Goal: Task Accomplishment & Management: Complete application form

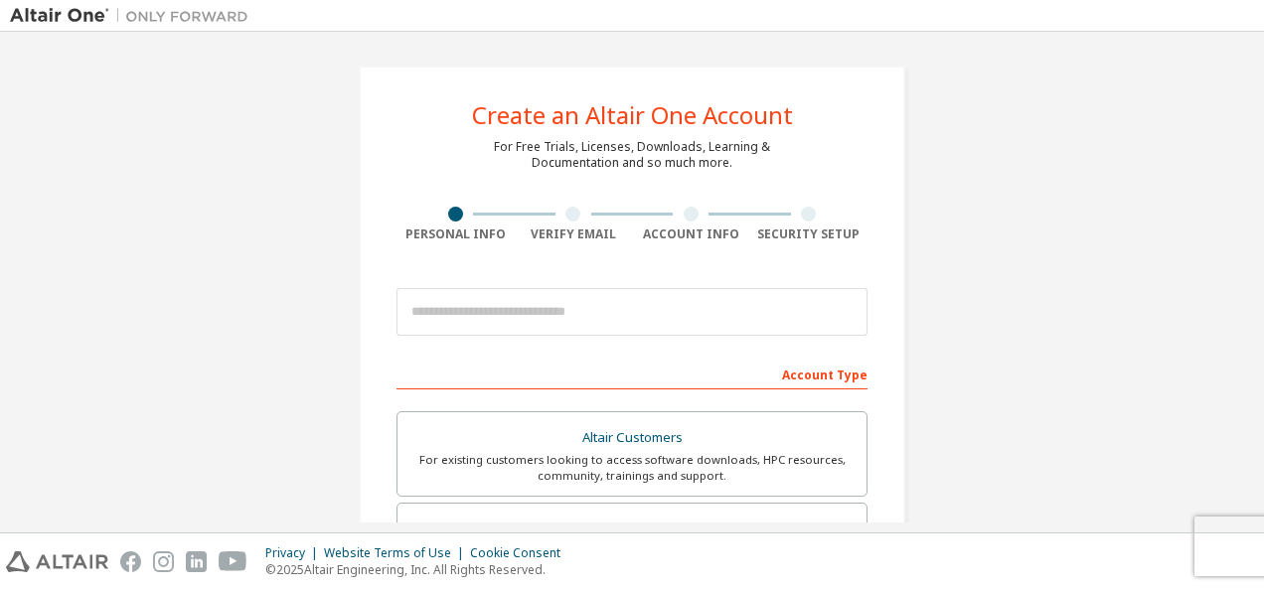
drag, startPoint x: 1193, startPoint y: 0, endPoint x: 1241, endPoint y: 284, distance: 288.2
click at [1241, 284] on div "Create an Altair One Account For Free Trials, Licenses, Downloads, Learning & D…" at bounding box center [632, 568] width 1244 height 1052
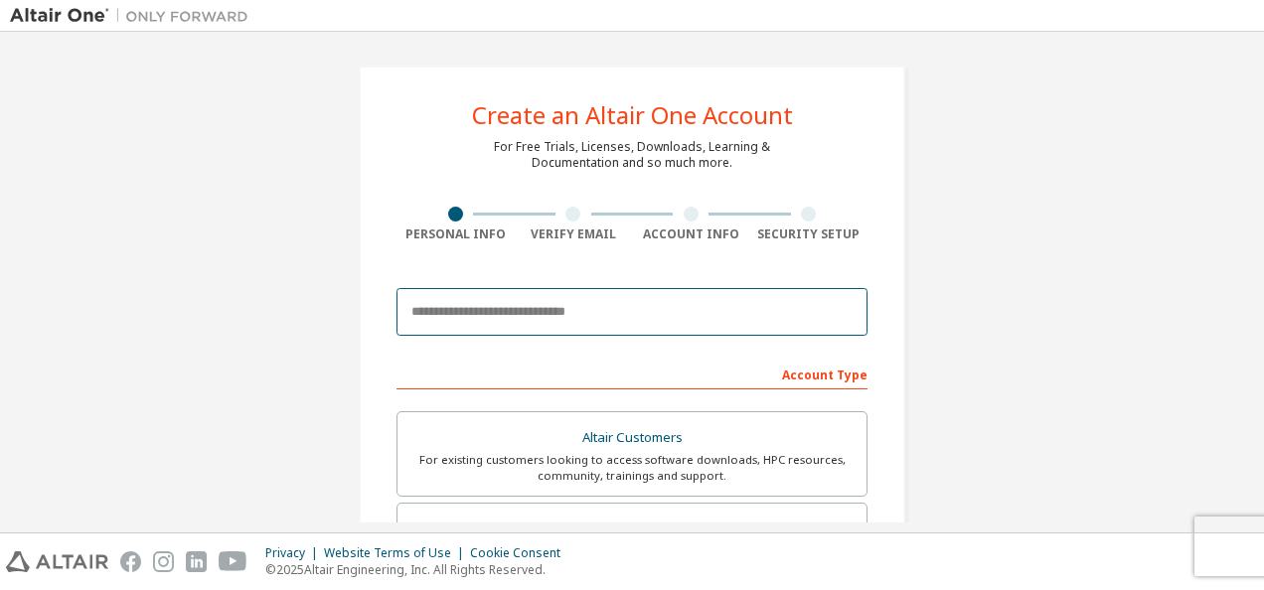
click at [728, 302] on input "email" at bounding box center [631, 312] width 471 height 48
type input "**********"
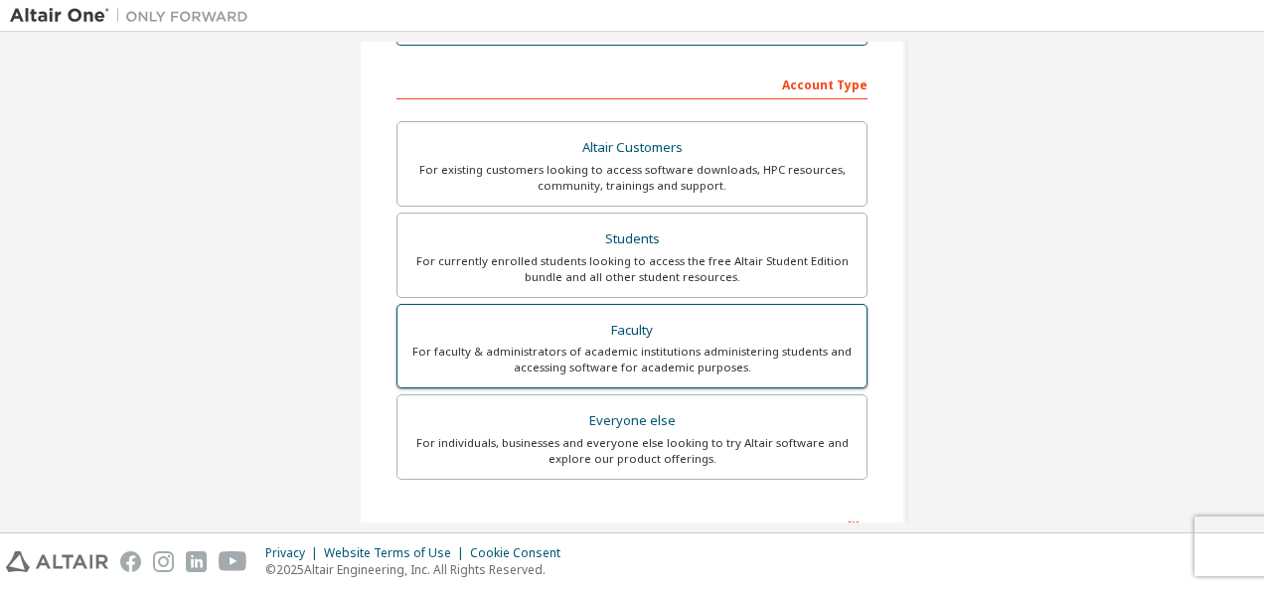
scroll to position [164, 0]
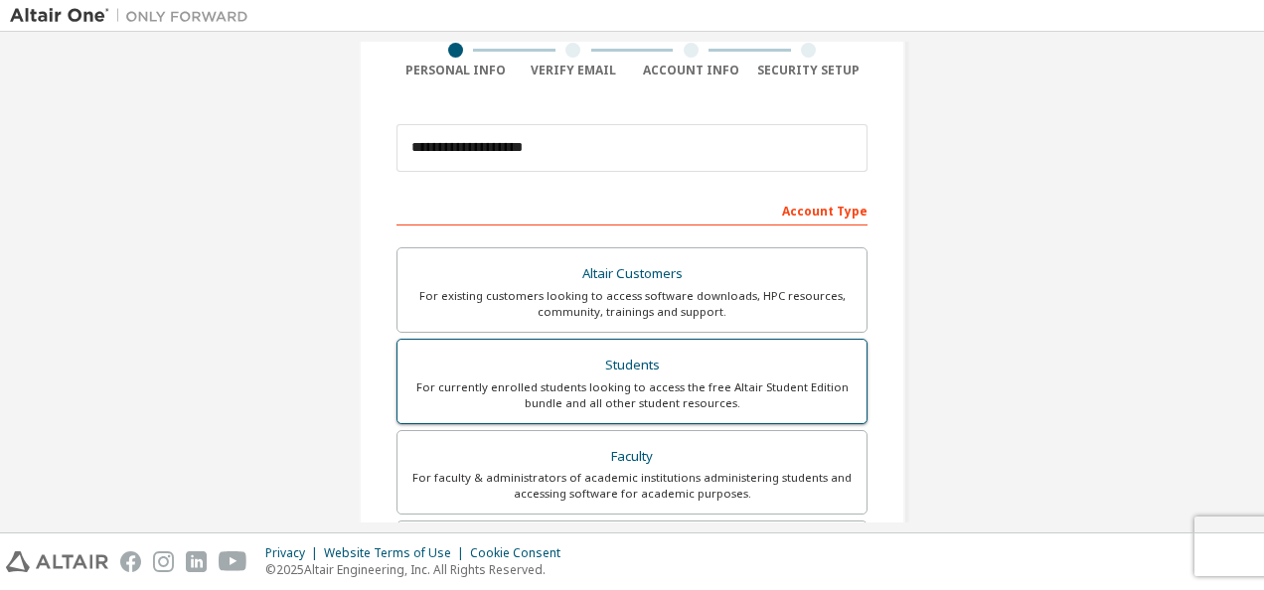
click at [789, 364] on div "Students" at bounding box center [631, 366] width 445 height 28
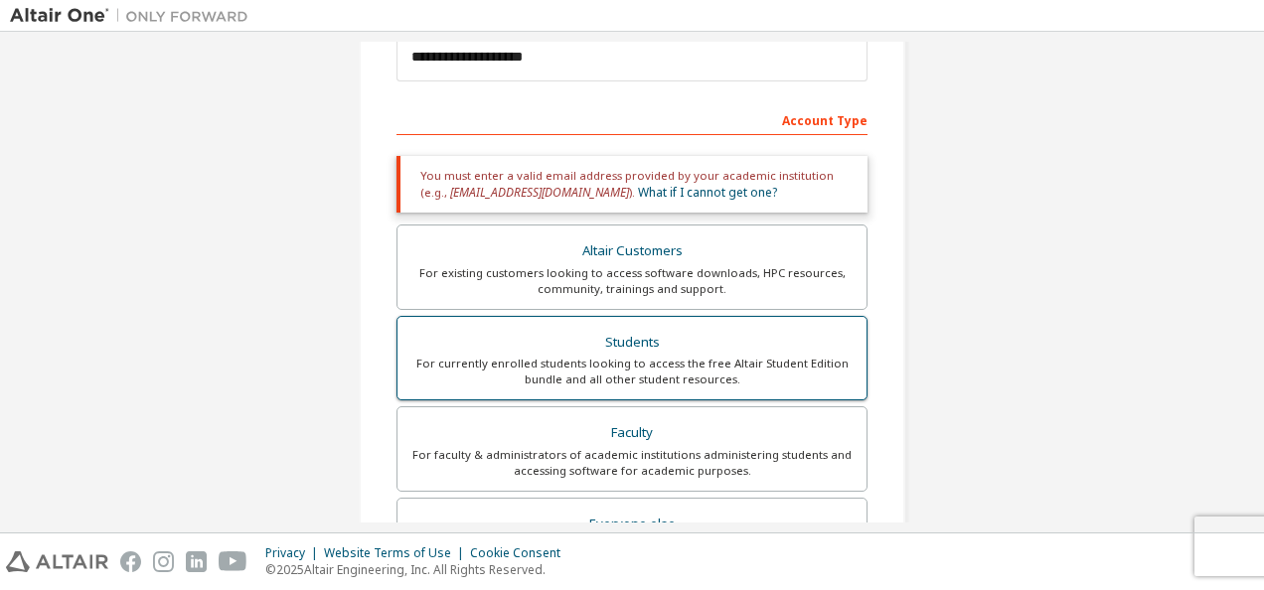
scroll to position [434, 0]
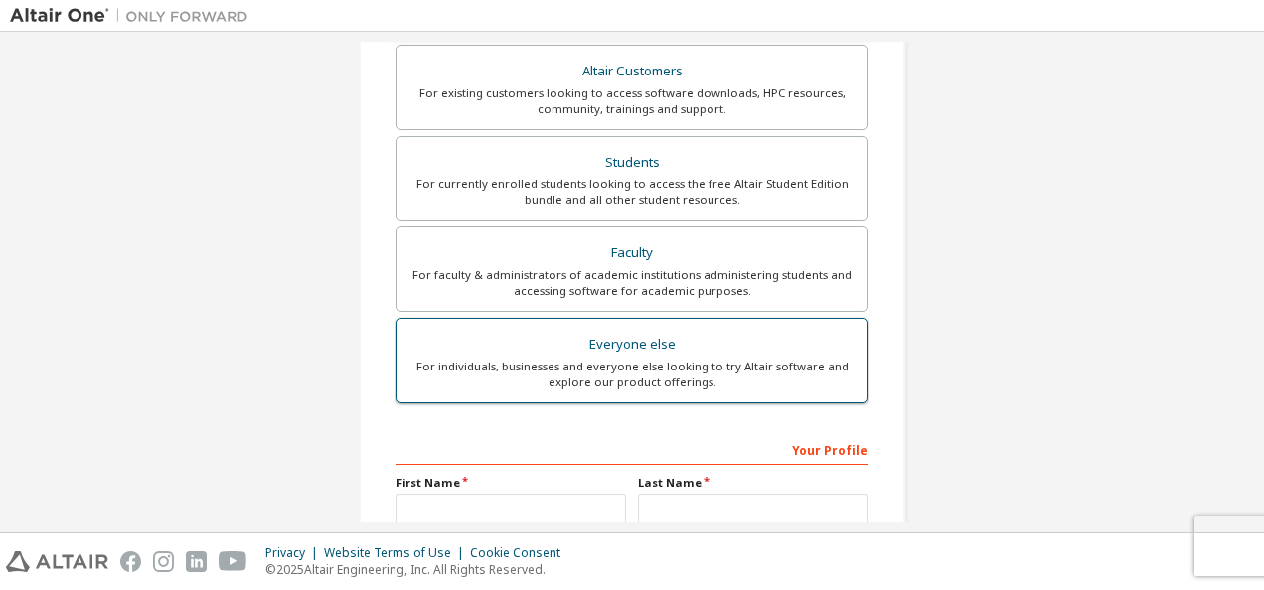
click at [752, 379] on div "For individuals, businesses and everyone else looking to try Altair software an…" at bounding box center [631, 375] width 445 height 32
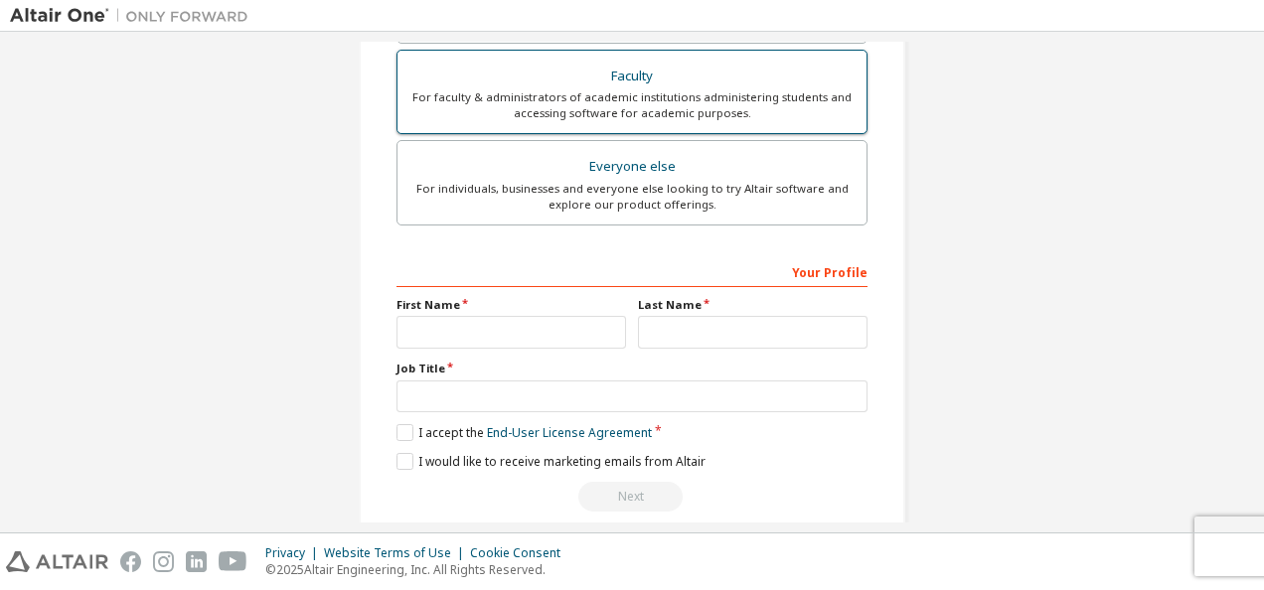
scroll to position [566, 0]
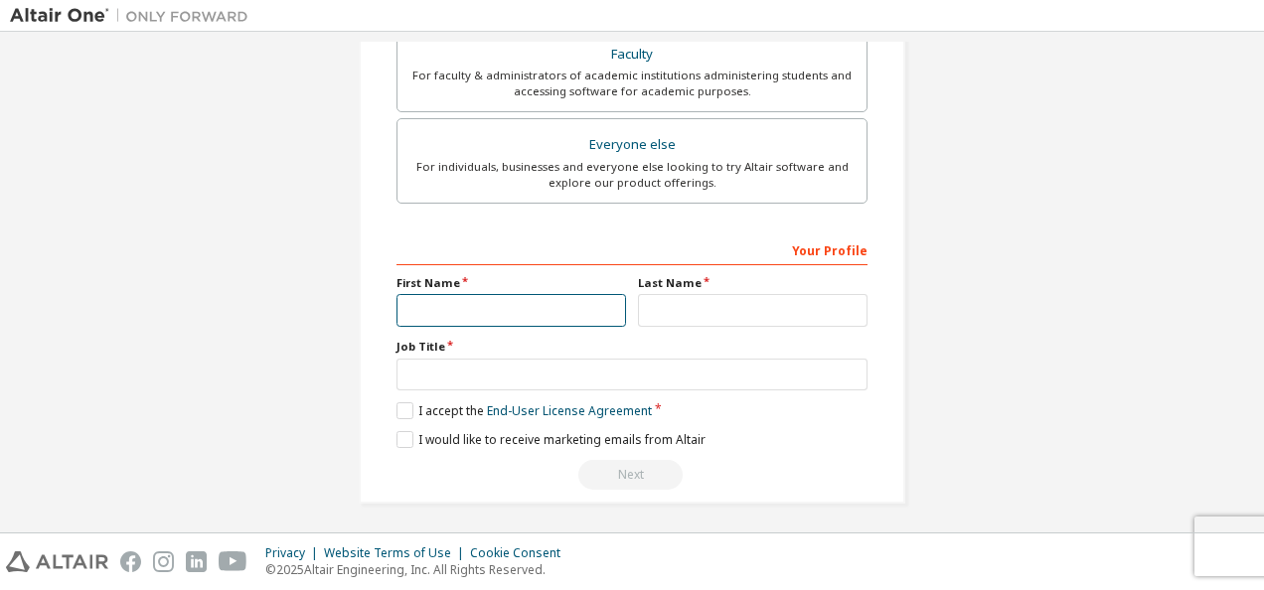
click at [593, 298] on input "text" at bounding box center [511, 310] width 230 height 33
type input "***"
type input "******"
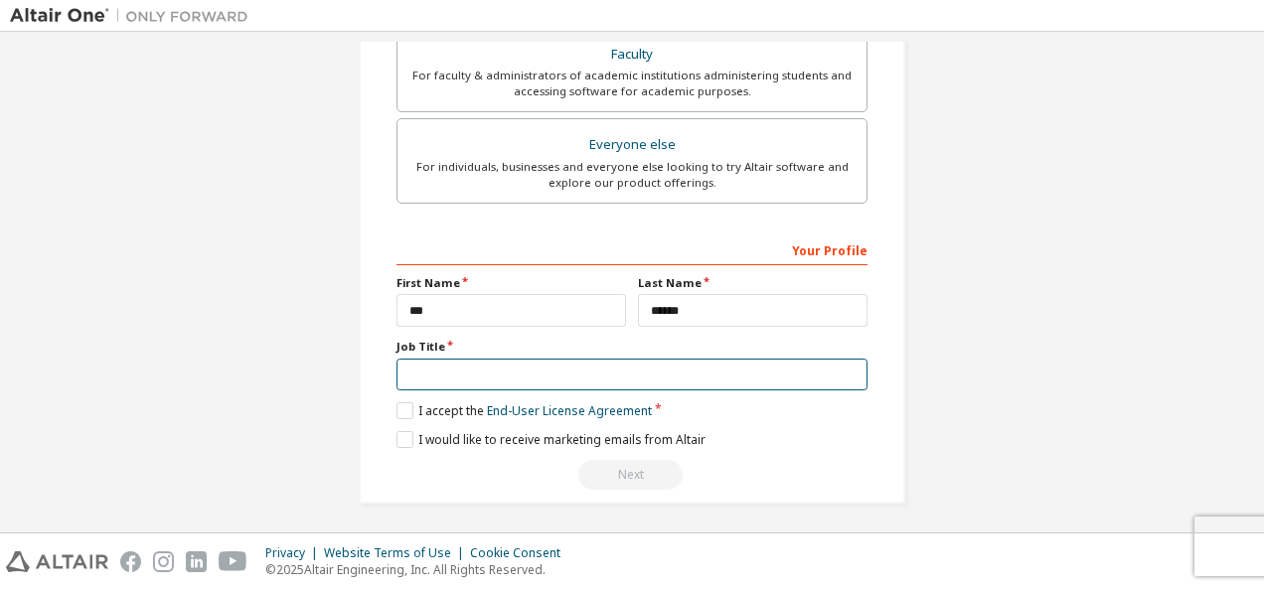
click at [568, 378] on input "text" at bounding box center [631, 375] width 471 height 33
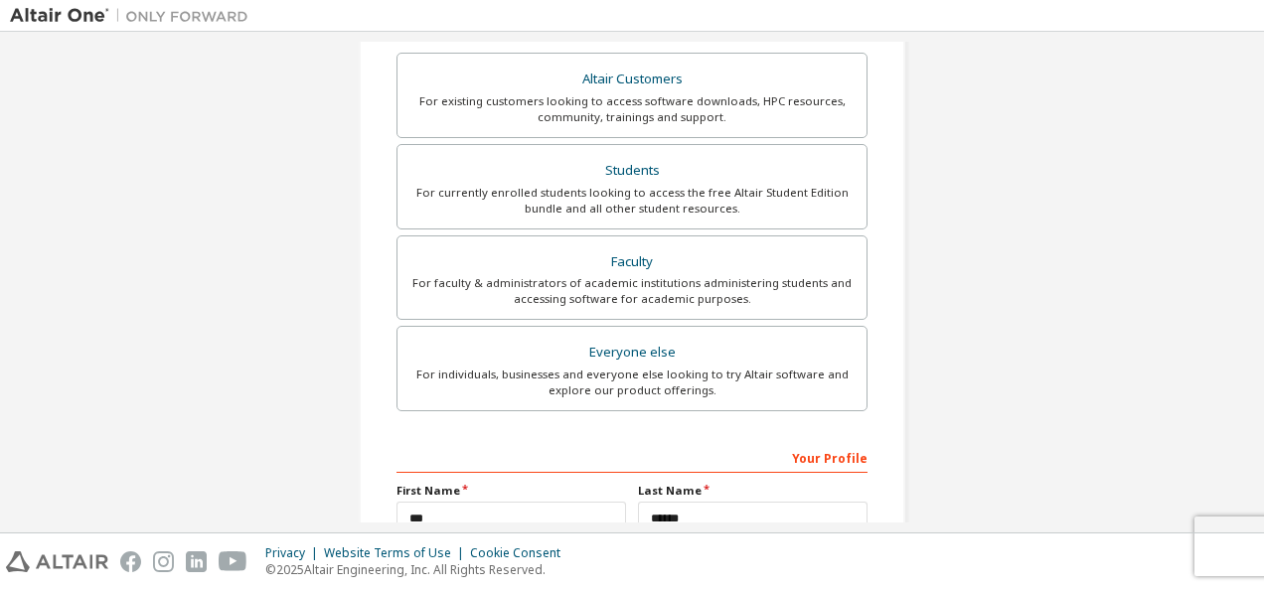
scroll to position [276, 0]
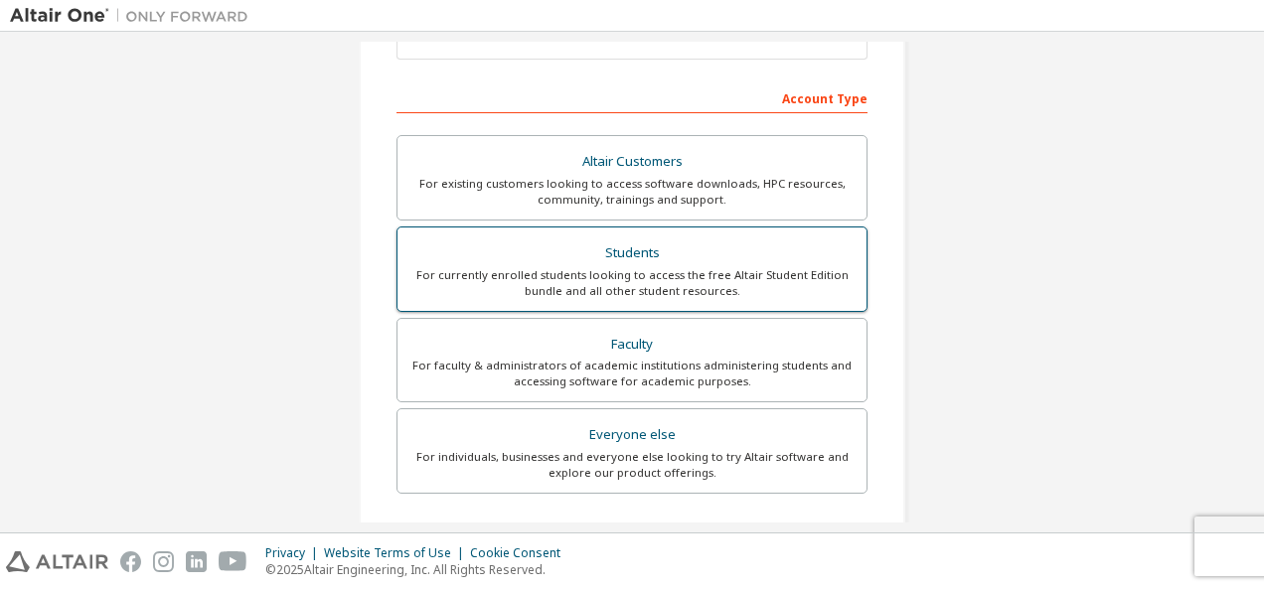
click at [612, 279] on div "For currently enrolled students looking to access the free Altair Student Editi…" at bounding box center [631, 283] width 445 height 32
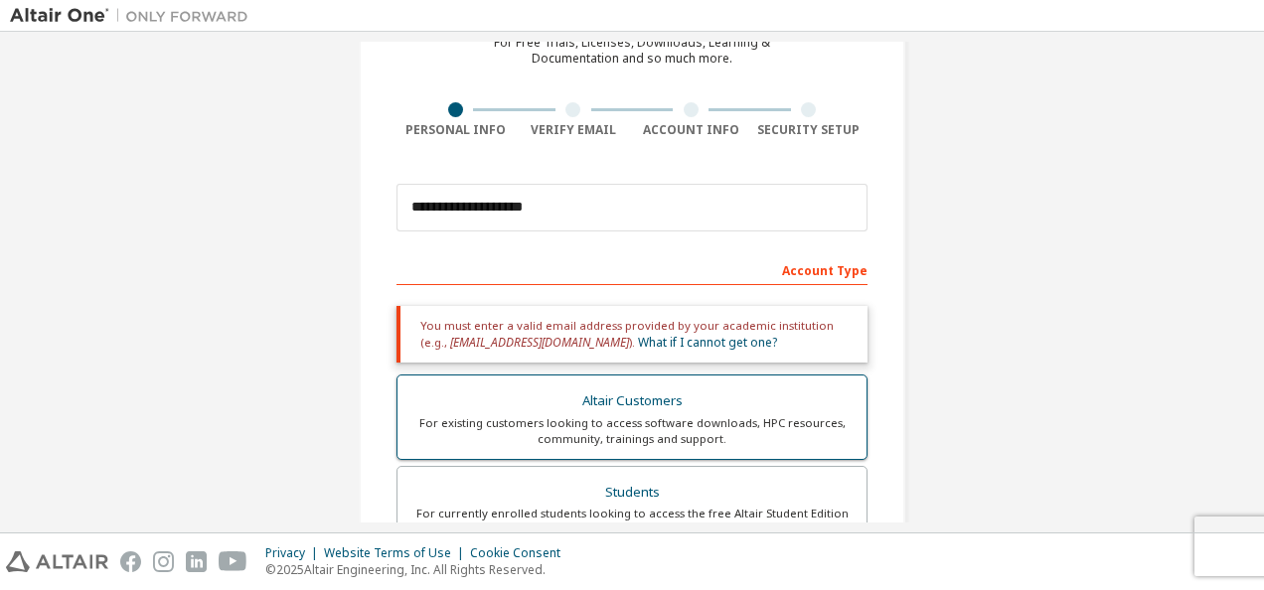
scroll to position [103, 0]
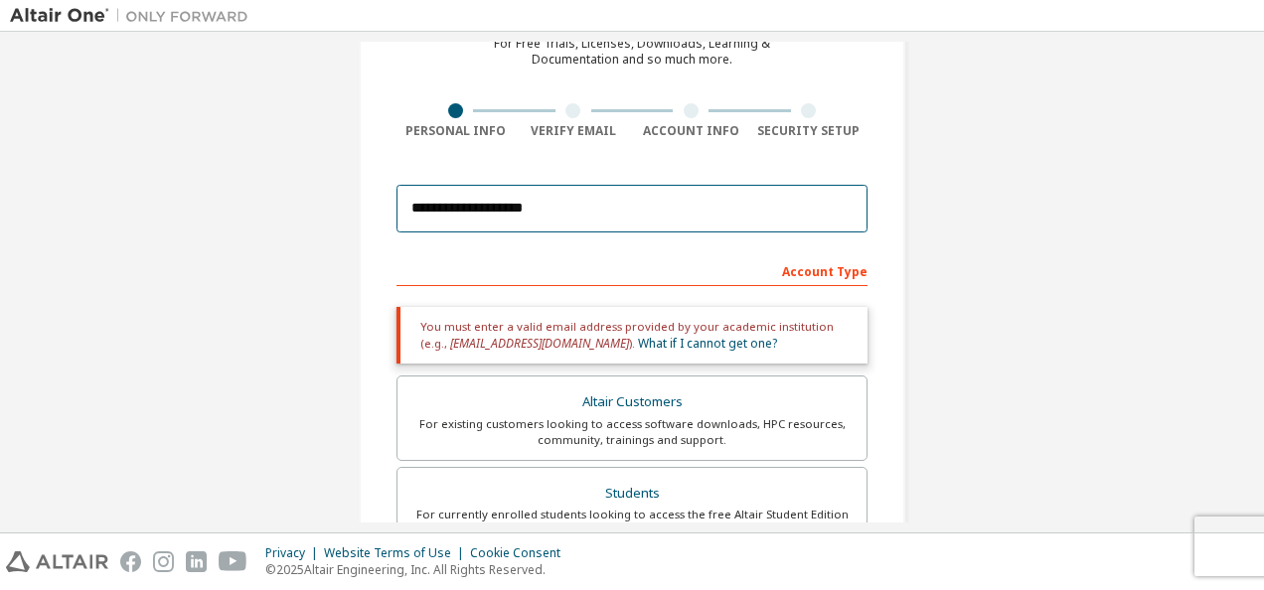
click at [599, 211] on input "**********" at bounding box center [631, 209] width 471 height 48
click at [684, 218] on input "**********" at bounding box center [631, 209] width 471 height 48
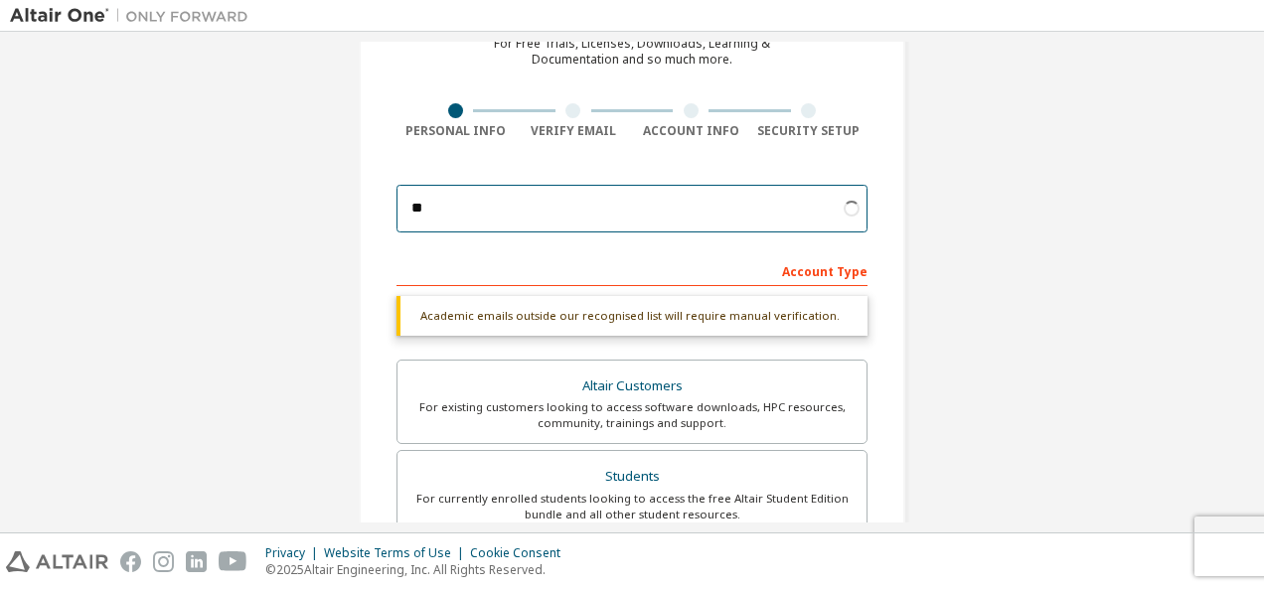
type input "*"
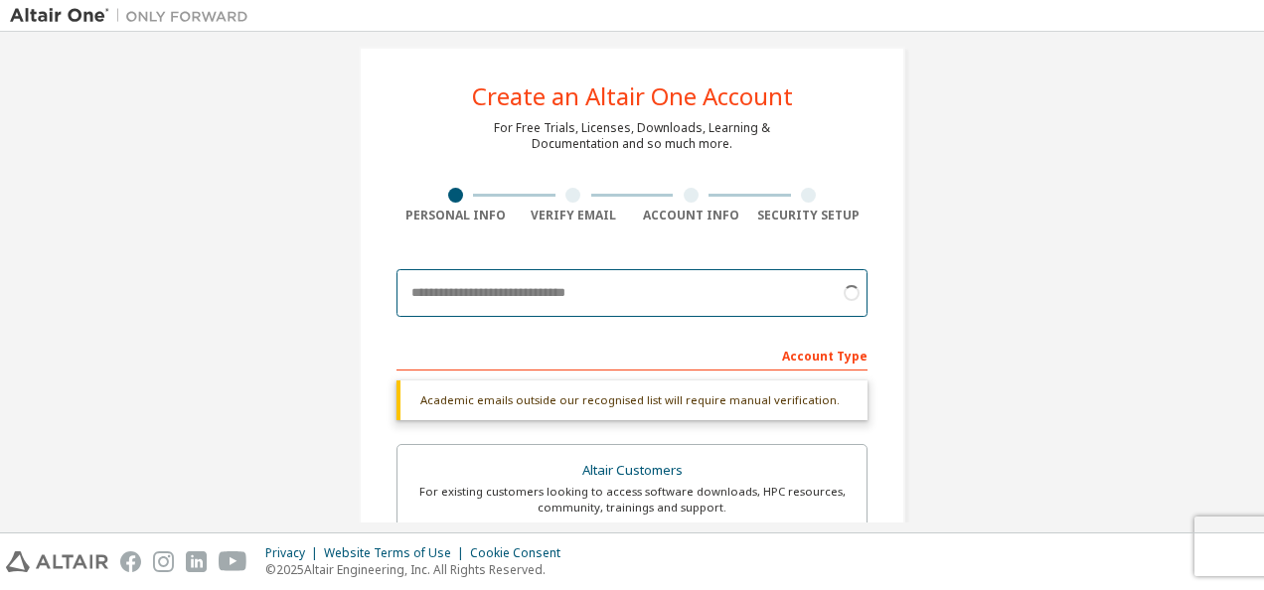
scroll to position [11, 0]
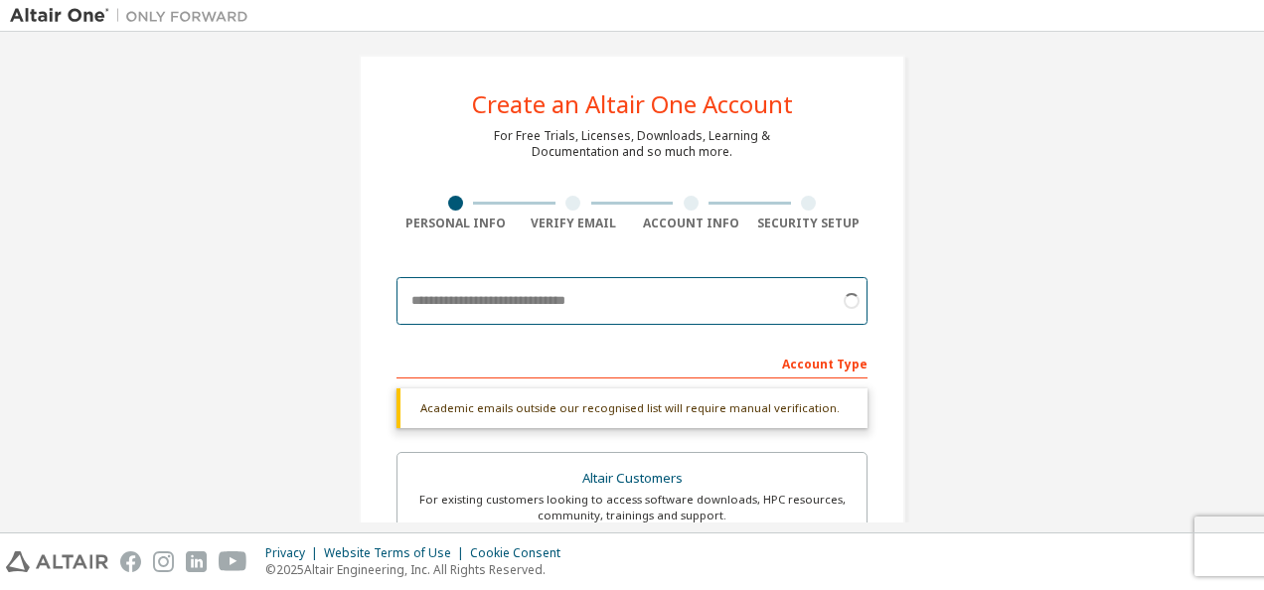
click at [636, 291] on input "email" at bounding box center [631, 301] width 471 height 48
click at [588, 316] on input "email" at bounding box center [631, 301] width 471 height 48
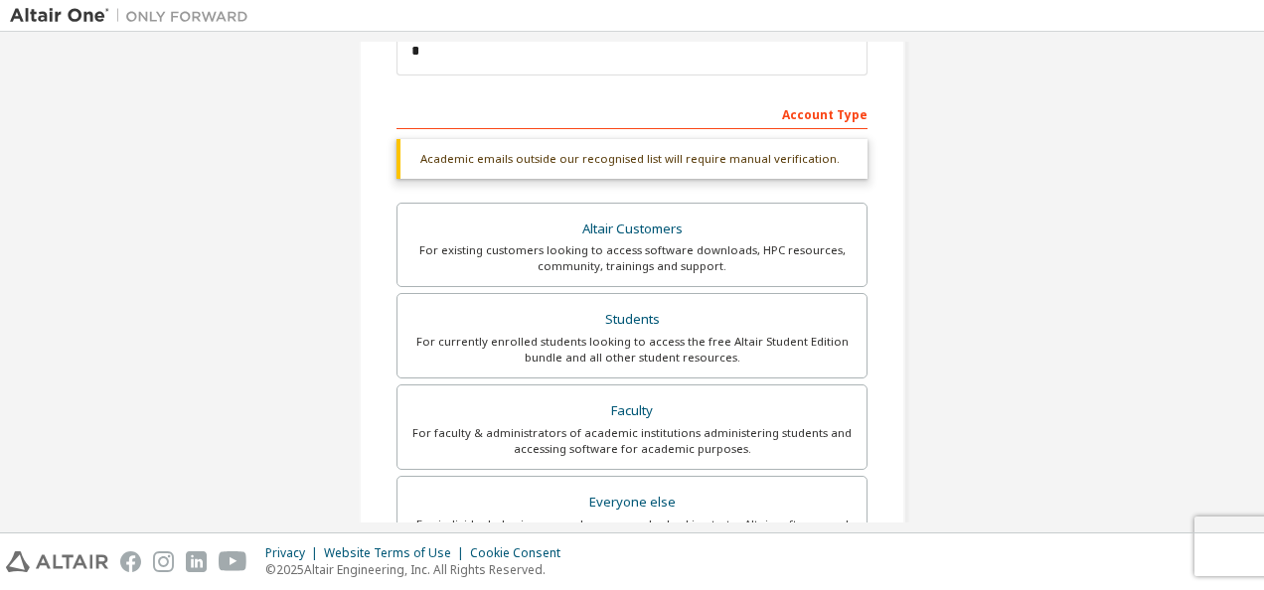
click at [717, 314] on div "Students" at bounding box center [631, 320] width 445 height 28
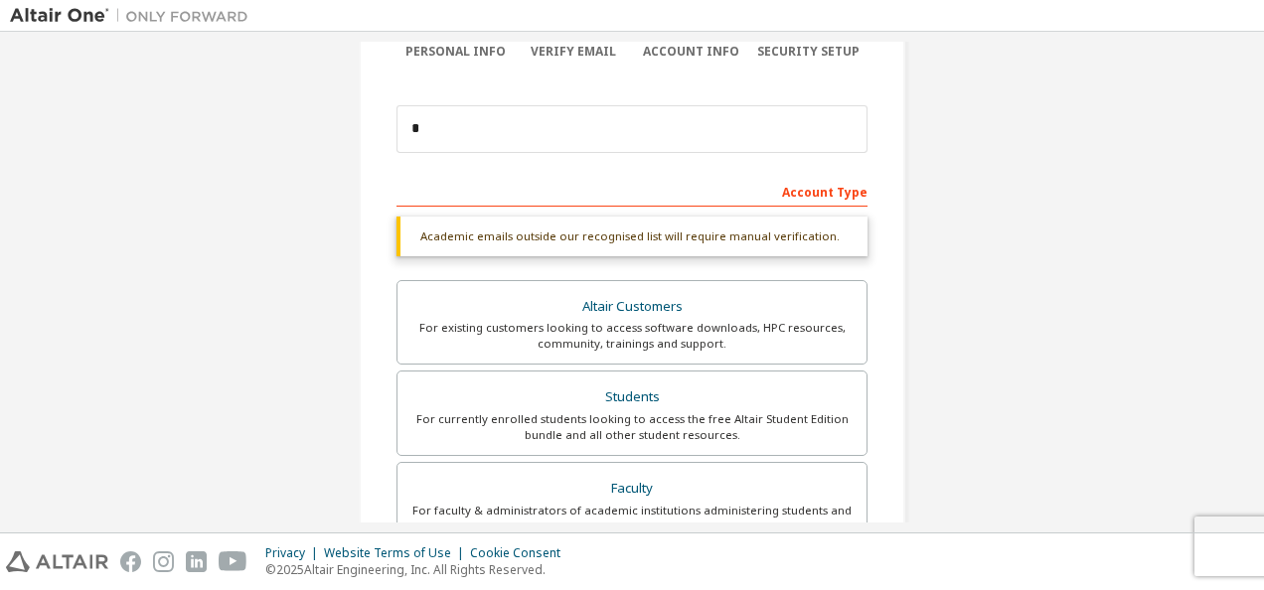
scroll to position [179, 0]
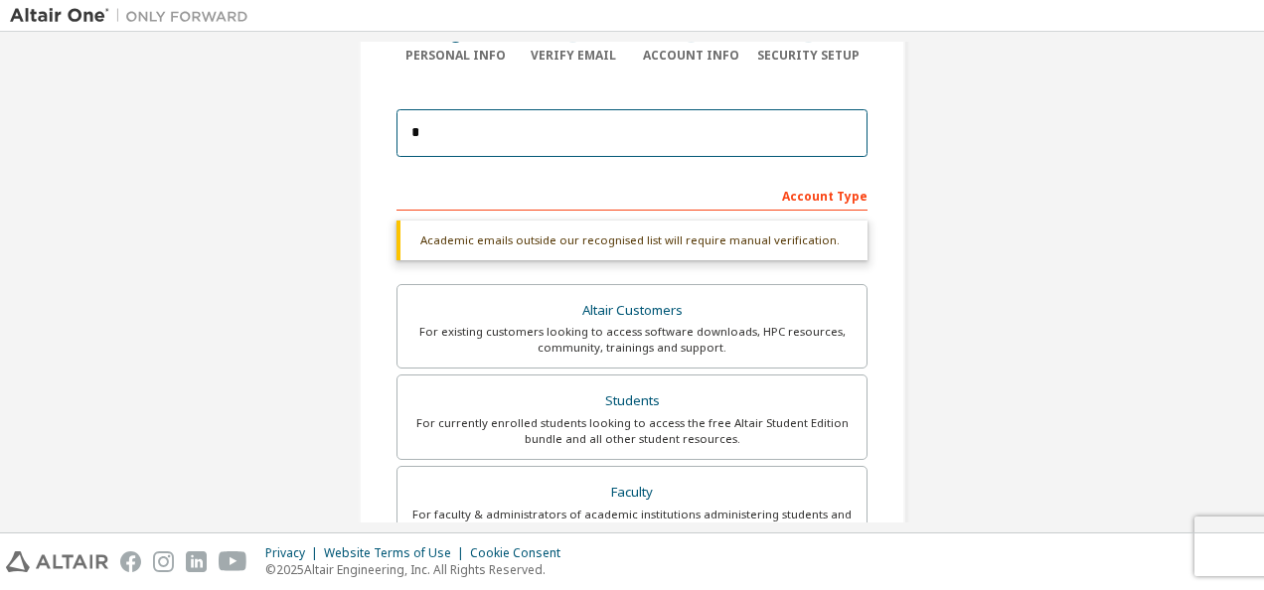
click at [590, 130] on input "*" at bounding box center [631, 133] width 471 height 48
type input "**********"
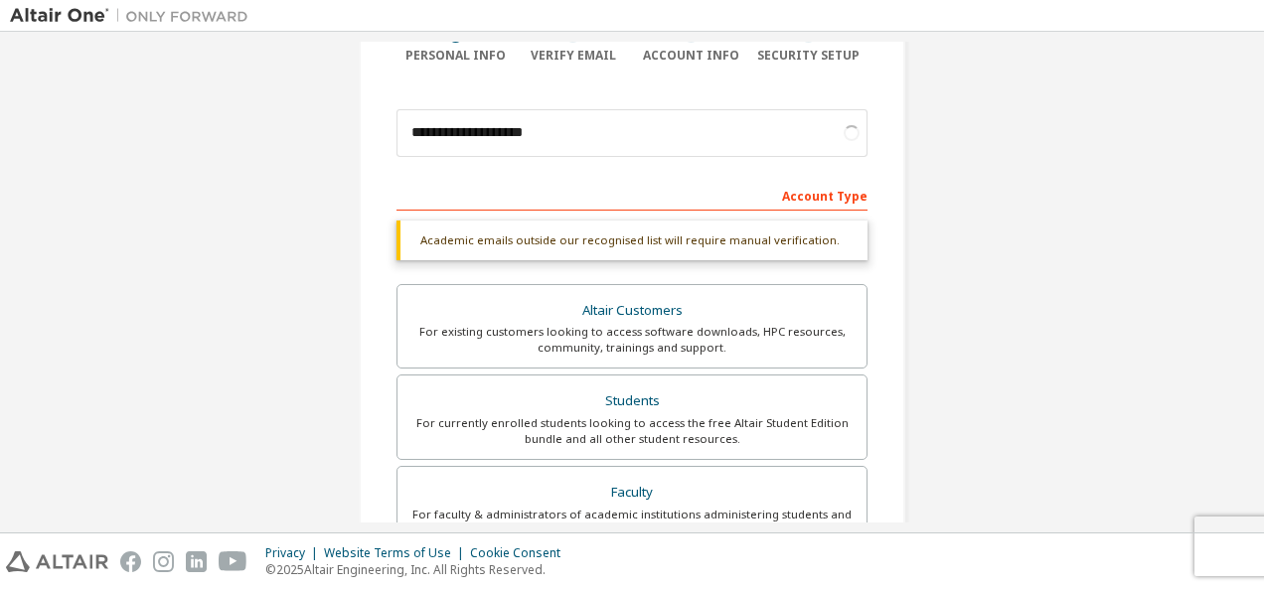
click at [656, 239] on div "Academic emails outside our recognised list will require manual verification." at bounding box center [631, 241] width 471 height 40
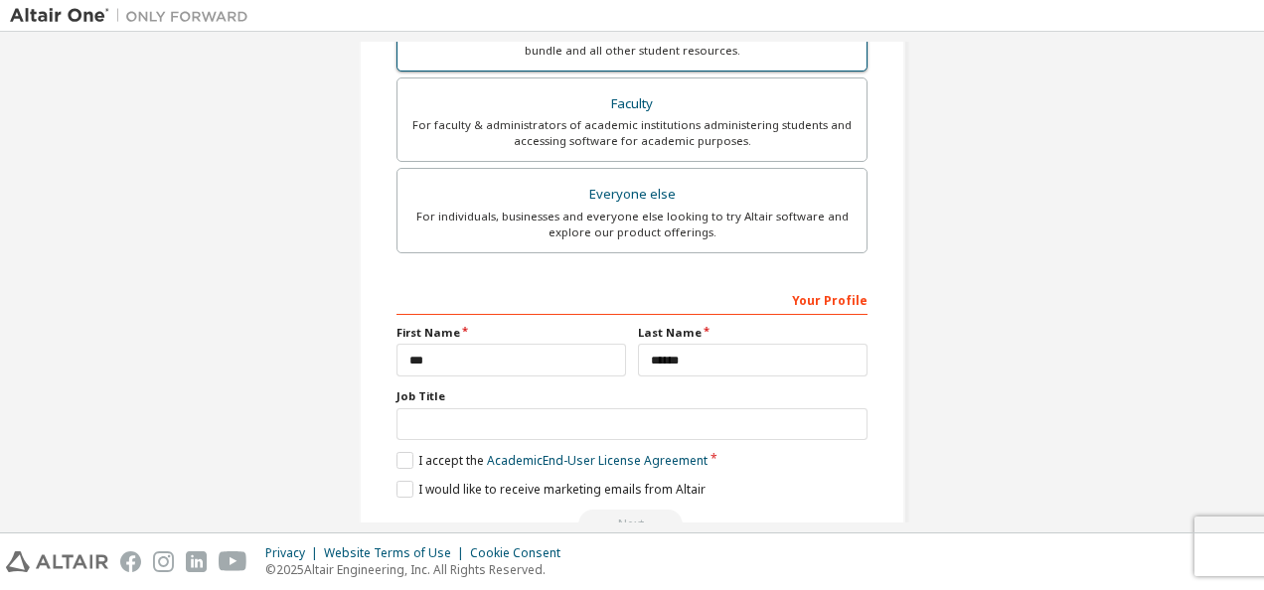
scroll to position [566, 0]
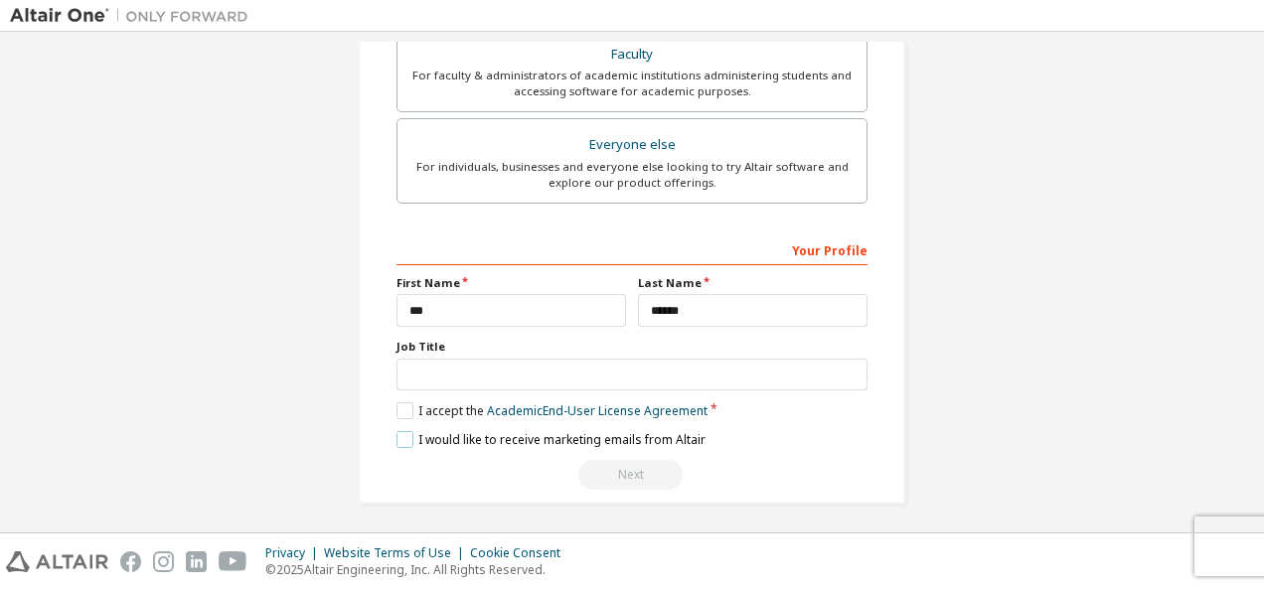
click at [403, 431] on label "I would like to receive marketing emails from Altair" at bounding box center [550, 439] width 309 height 17
click at [401, 408] on label "I accept the Academic End-User License Agreement" at bounding box center [551, 410] width 311 height 17
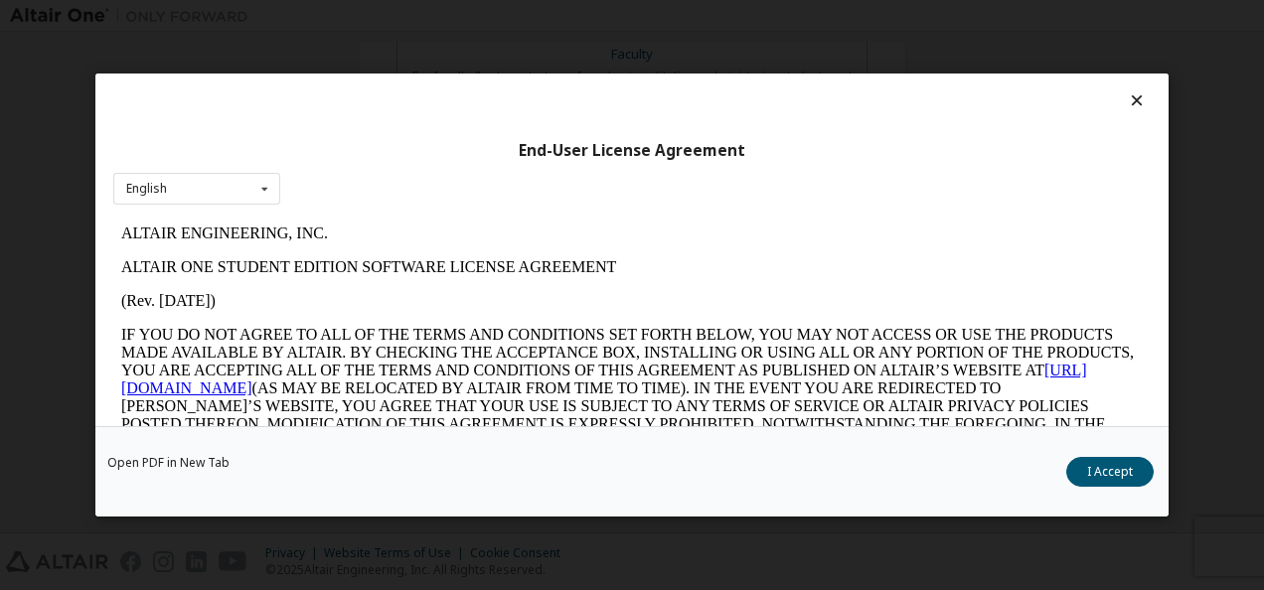
scroll to position [0, 0]
click at [1099, 476] on button "I Accept" at bounding box center [1109, 472] width 87 height 30
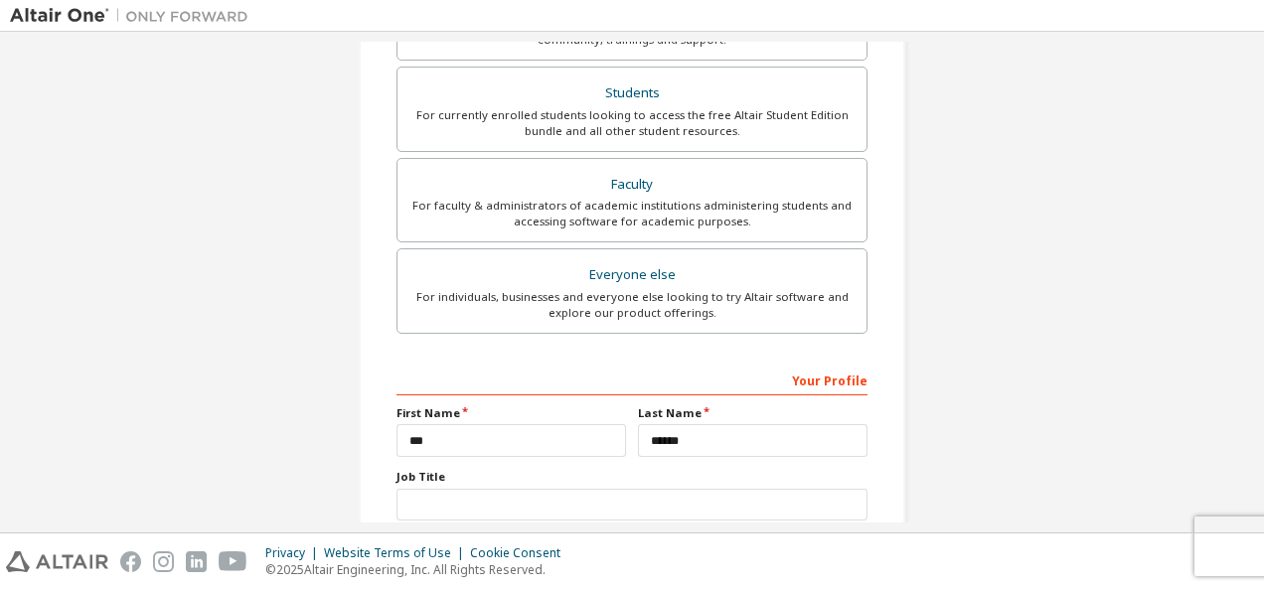
scroll to position [446, 0]
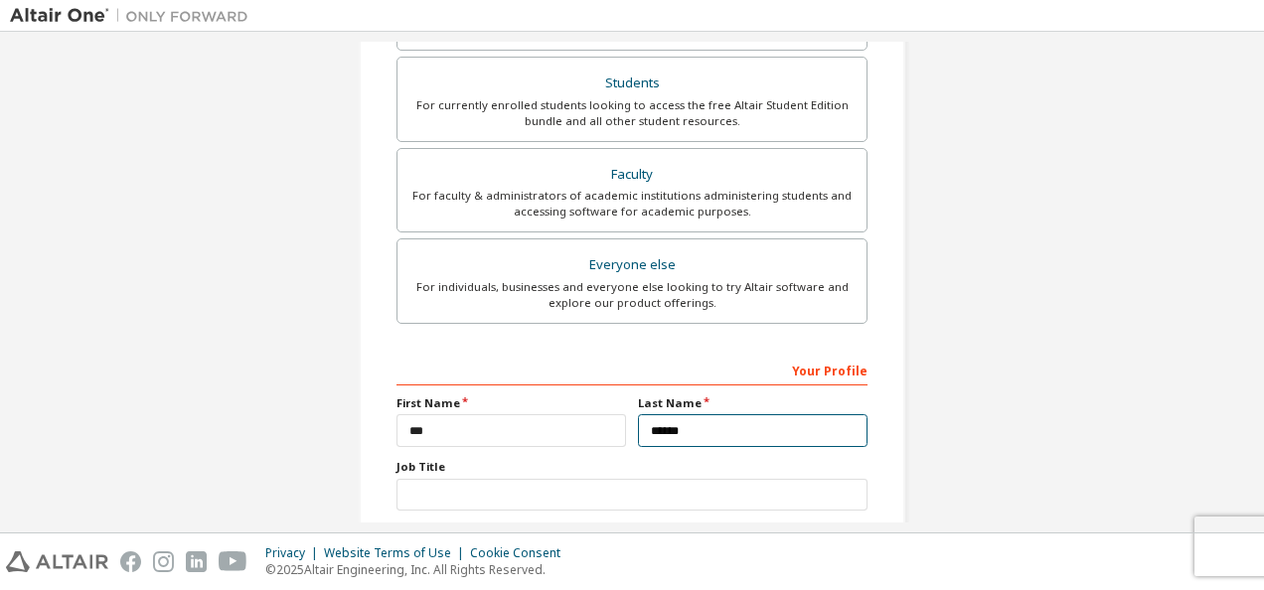
click at [673, 415] on input "******" at bounding box center [753, 430] width 230 height 33
drag, startPoint x: 1073, startPoint y: 477, endPoint x: 779, endPoint y: 392, distance: 306.3
click at [779, 392] on div "**********" at bounding box center [632, 122] width 1244 height 1052
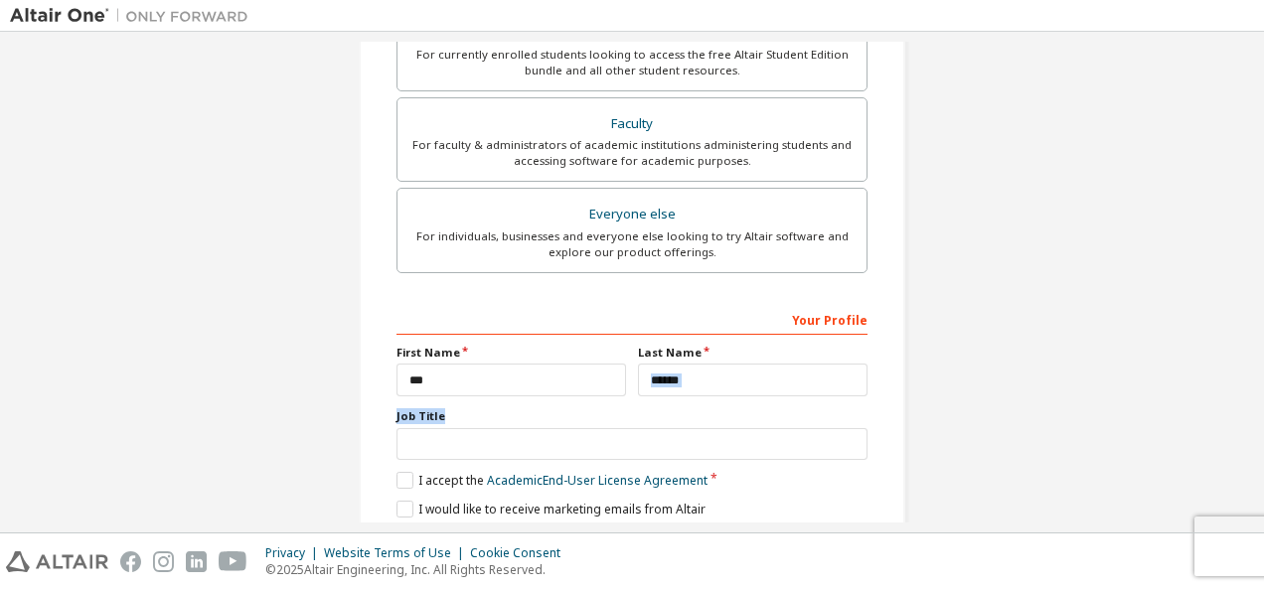
scroll to position [566, 0]
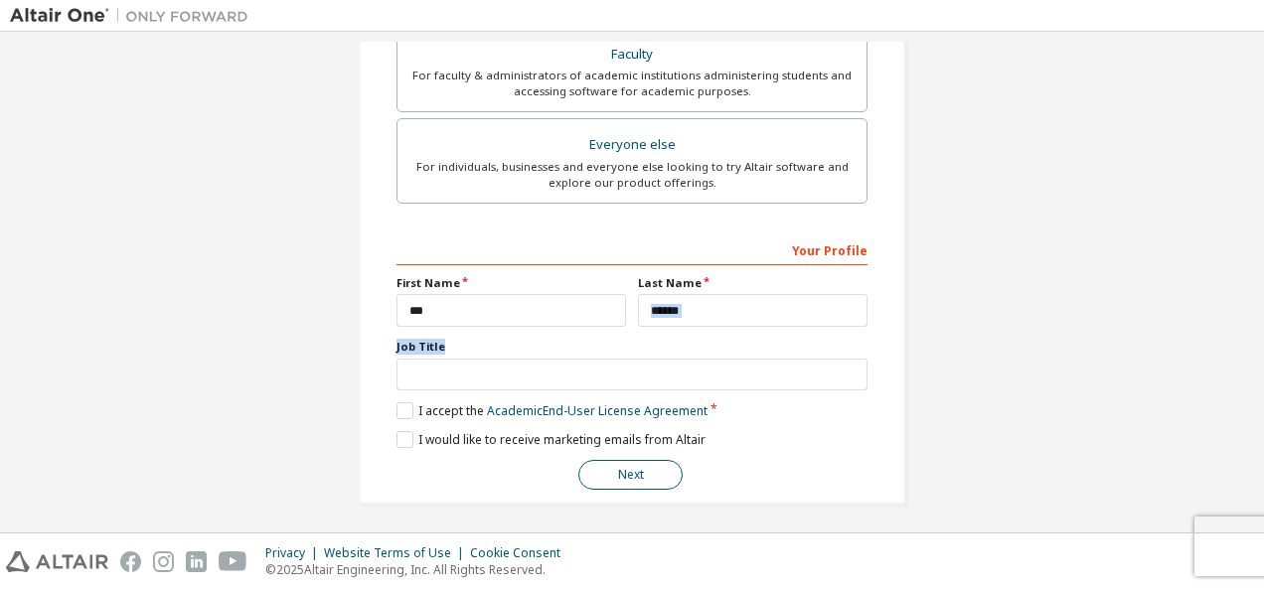
click at [652, 475] on button "Next" at bounding box center [630, 475] width 104 height 30
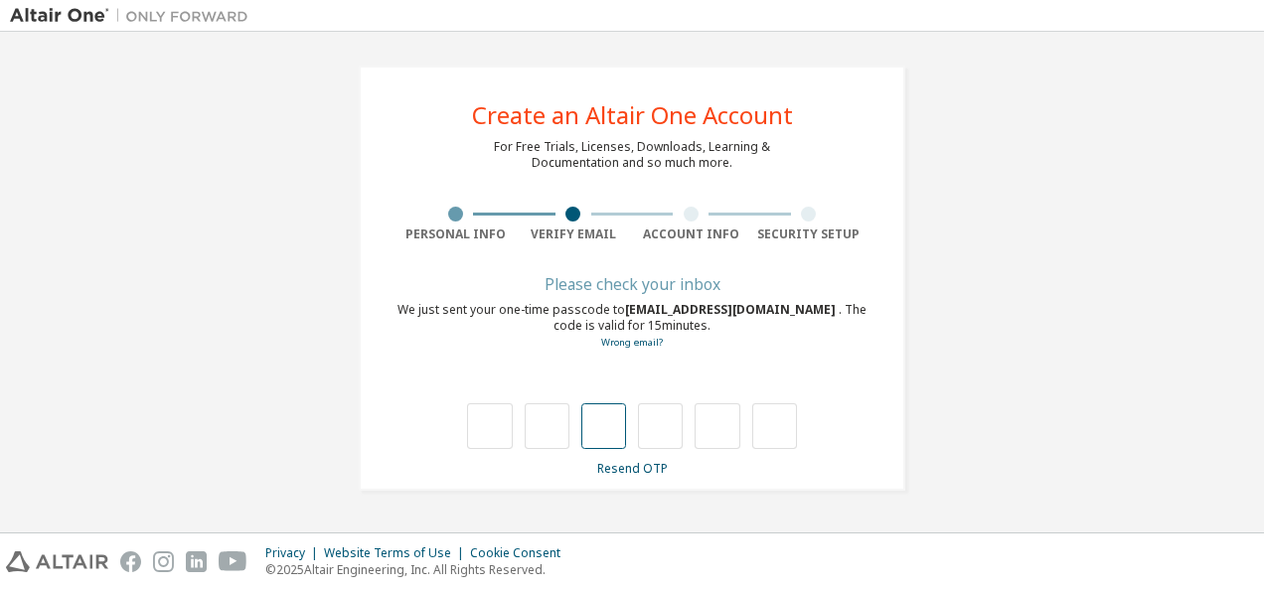
type input "*"
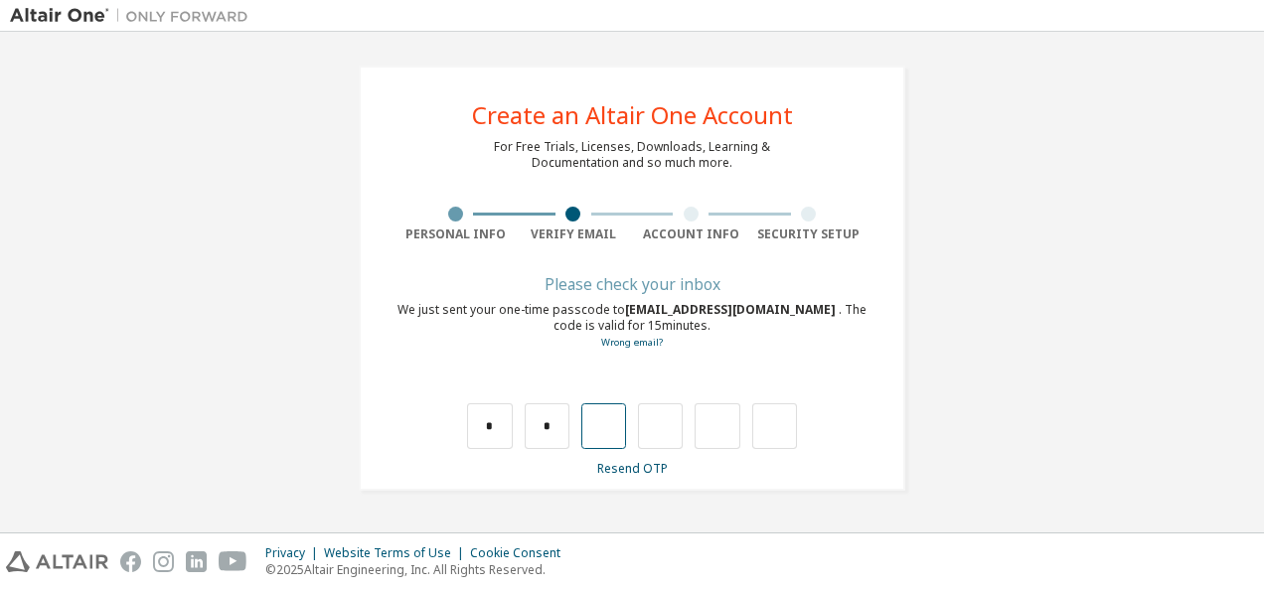
type input "*"
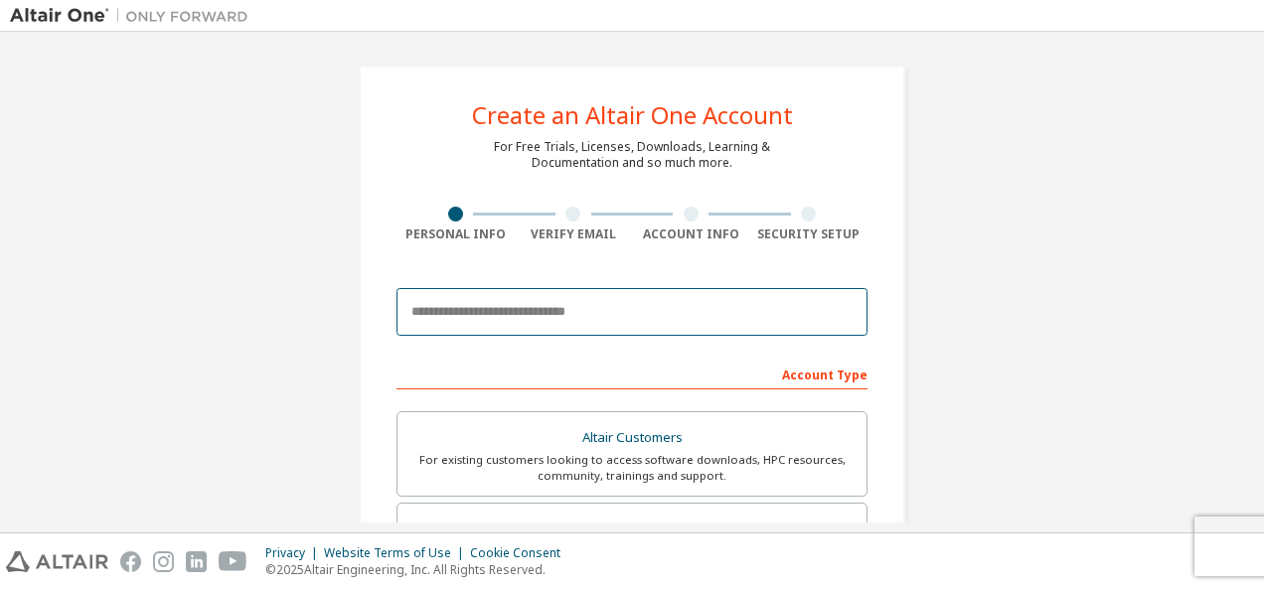
click at [576, 317] on input "email" at bounding box center [631, 312] width 471 height 48
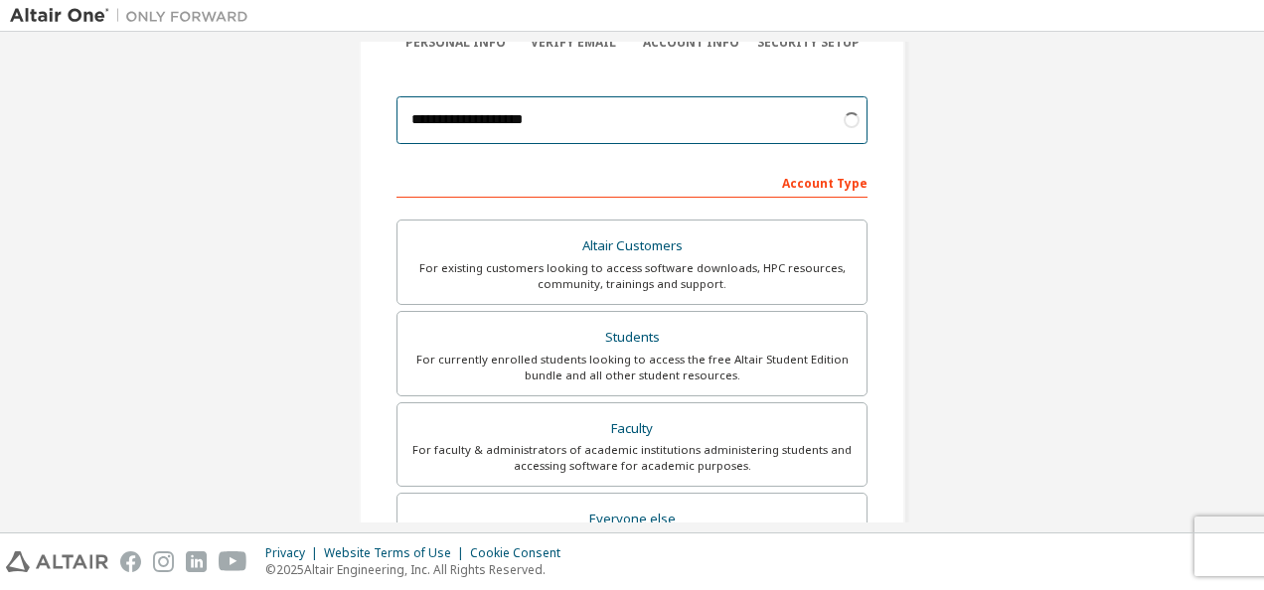
scroll to position [193, 0]
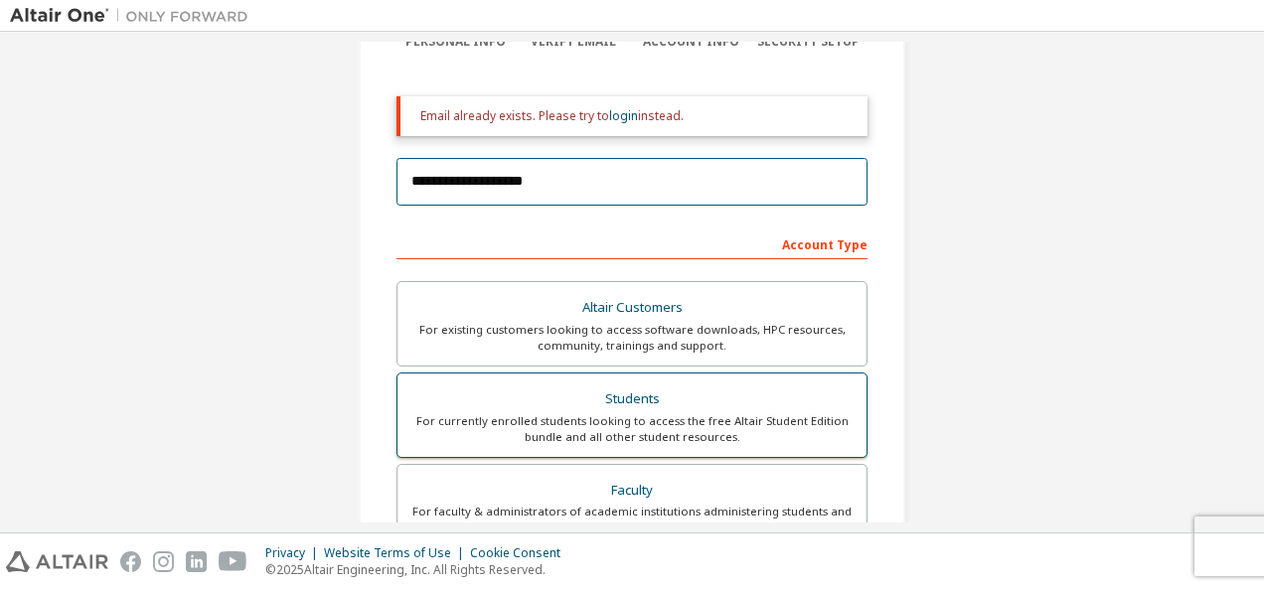
type input "**********"
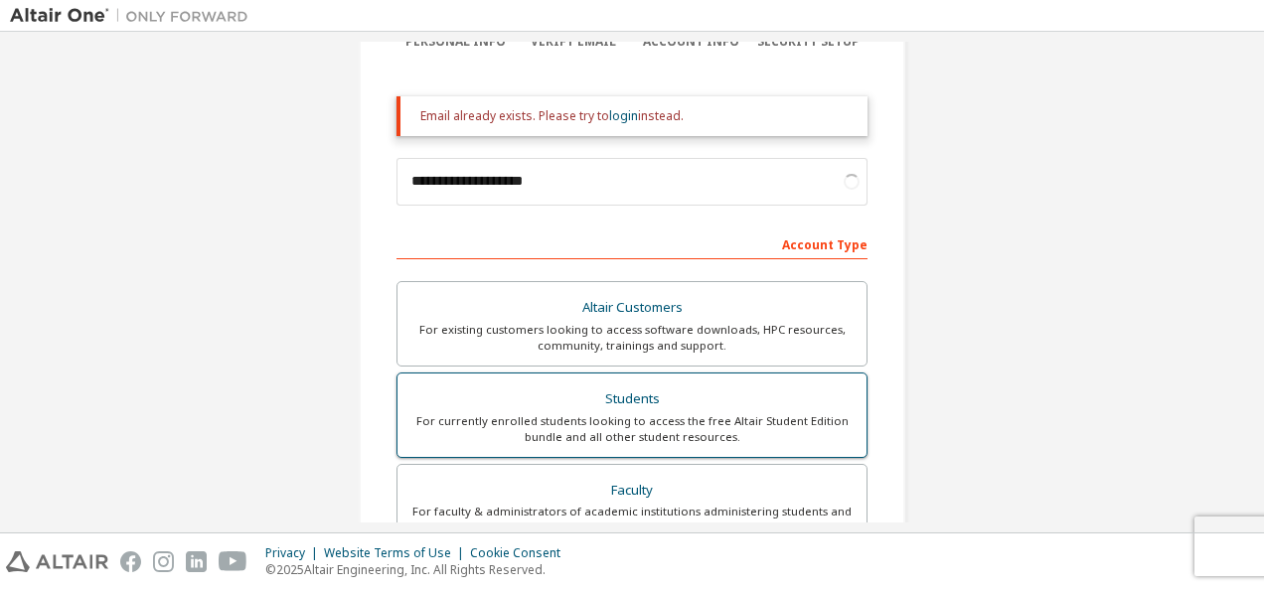
click at [627, 413] on div "For currently enrolled students looking to access the free Altair Student Editi…" at bounding box center [631, 429] width 445 height 32
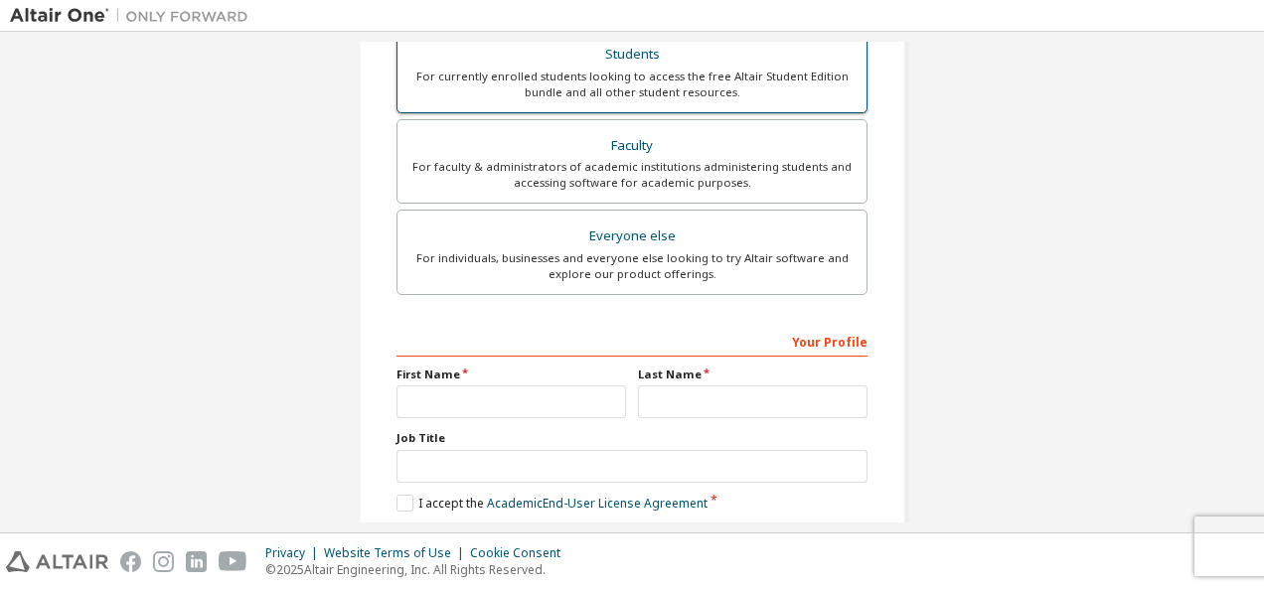
scroll to position [606, 0]
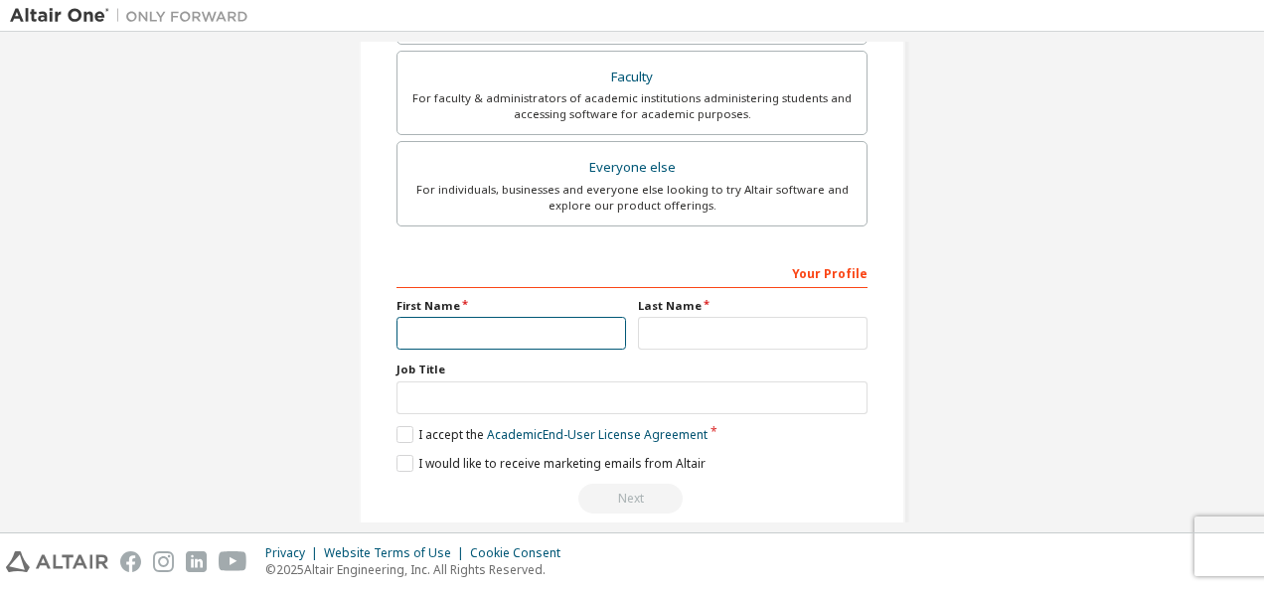
click at [586, 324] on input "text" at bounding box center [511, 333] width 230 height 33
type input "***"
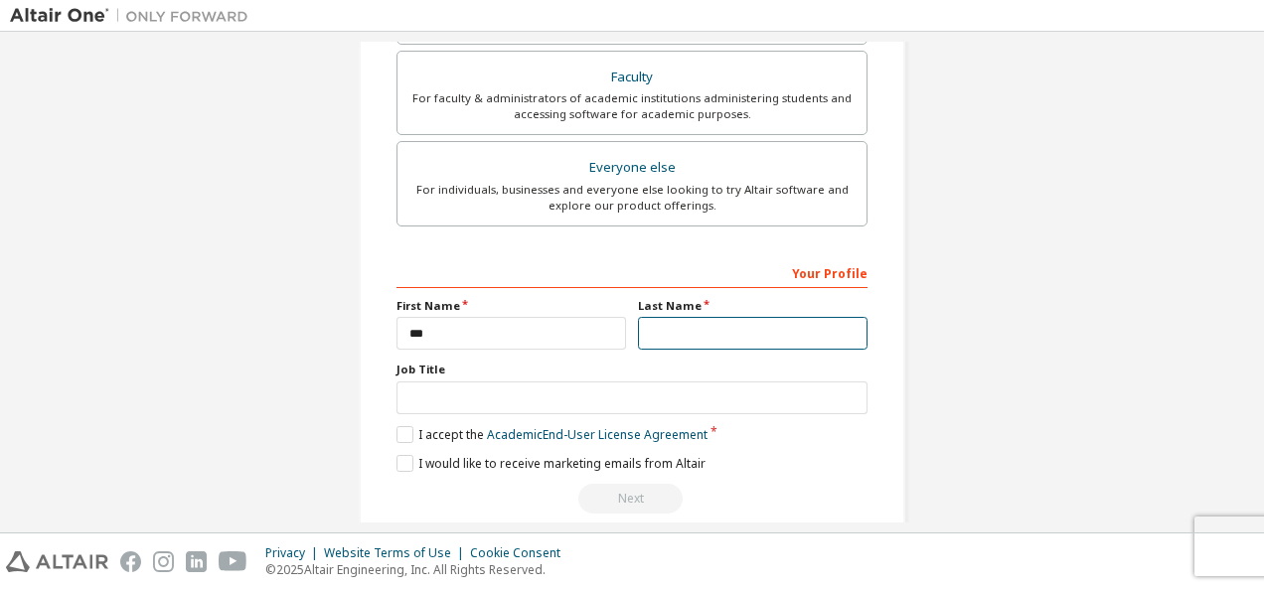
type input "******"
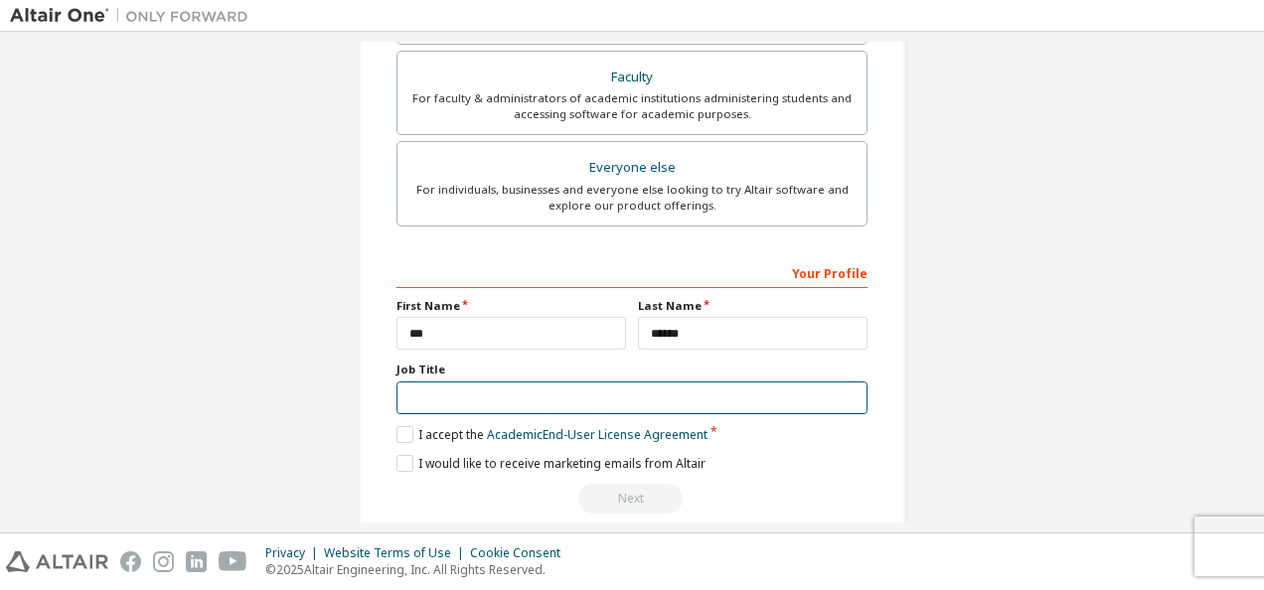
click at [579, 397] on input "text" at bounding box center [631, 398] width 471 height 33
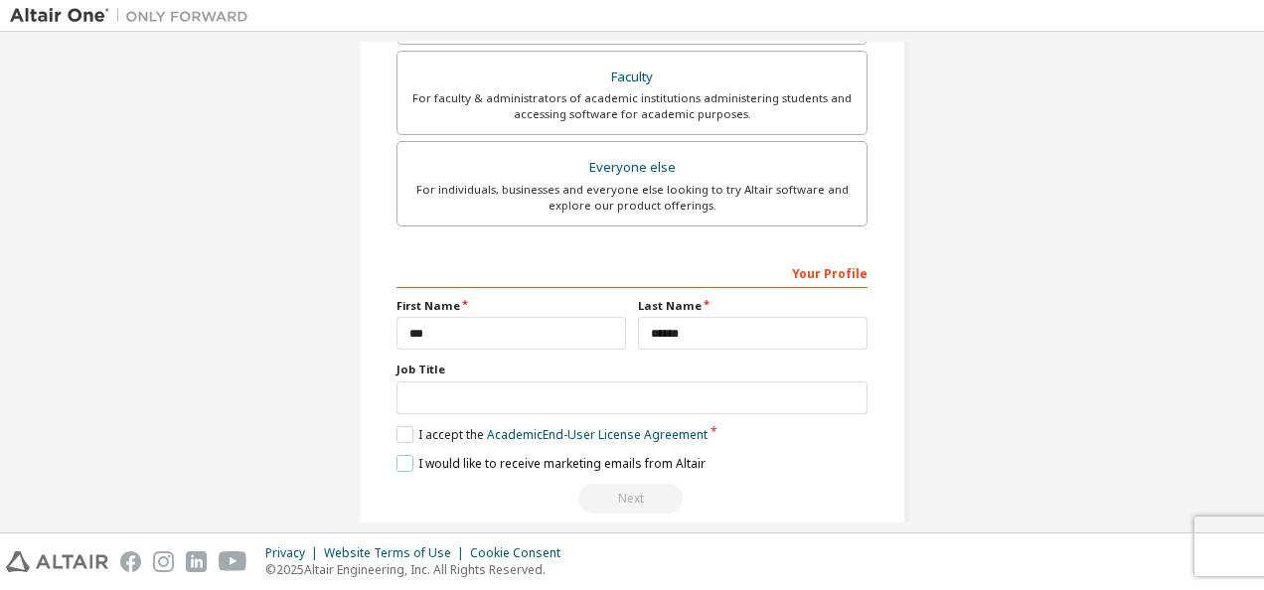
click at [396, 460] on label "I would like to receive marketing emails from Altair" at bounding box center [550, 463] width 309 height 17
click at [397, 432] on label "I accept the Academic End-User License Agreement" at bounding box center [551, 434] width 311 height 17
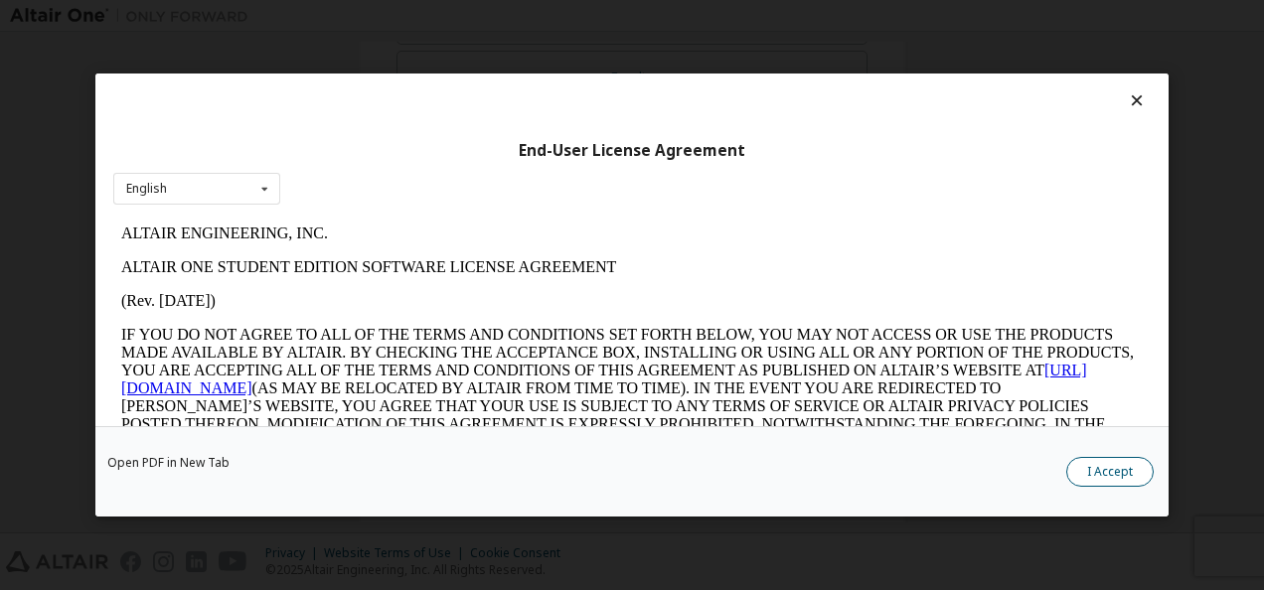
scroll to position [0, 0]
click at [1116, 467] on button "I Accept" at bounding box center [1109, 472] width 87 height 30
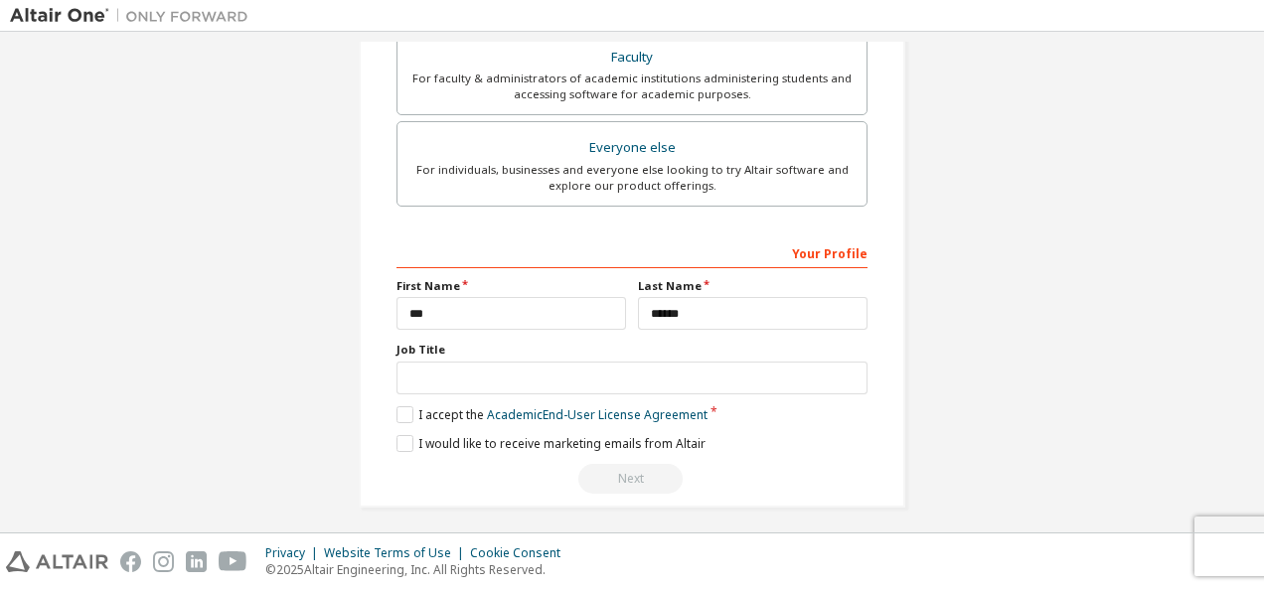
scroll to position [627, 0]
click at [636, 474] on div "Next" at bounding box center [631, 478] width 471 height 30
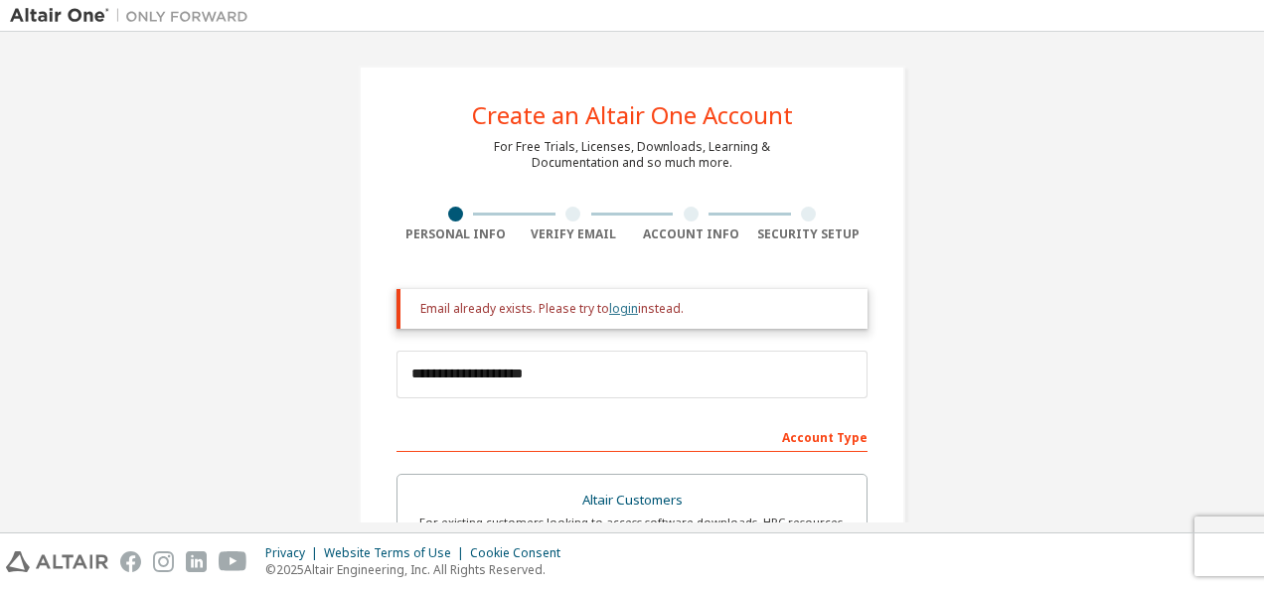
click at [616, 302] on link "login" at bounding box center [623, 308] width 29 height 17
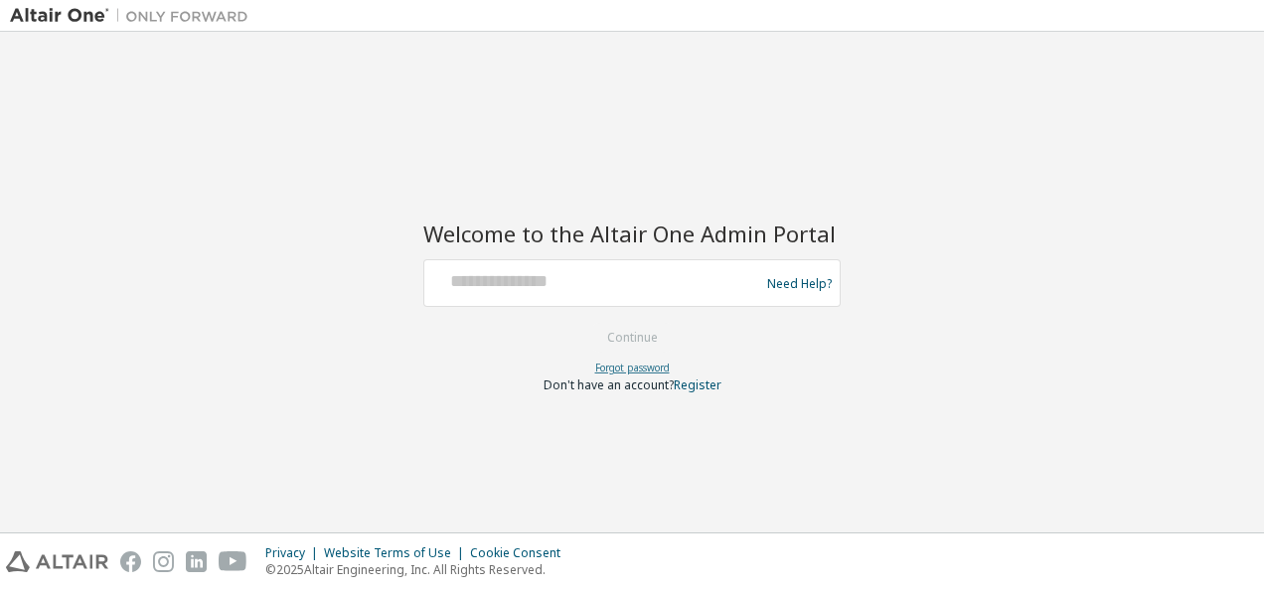
click at [638, 371] on link "Forgot password" at bounding box center [632, 368] width 75 height 14
